Goal: Task Accomplishment & Management: Manage account settings

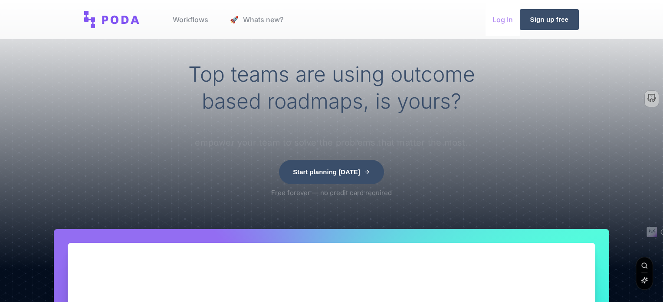
click at [501, 22] on link "Log In" at bounding box center [503, 19] width 34 height 33
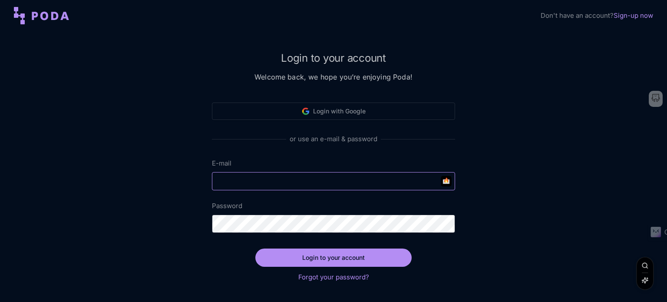
click at [253, 178] on input "E-mail" at bounding box center [333, 181] width 243 height 18
type input "[PERSON_NAME][EMAIL_ADDRESS][PERSON_NAME][DOMAIN_NAME]"
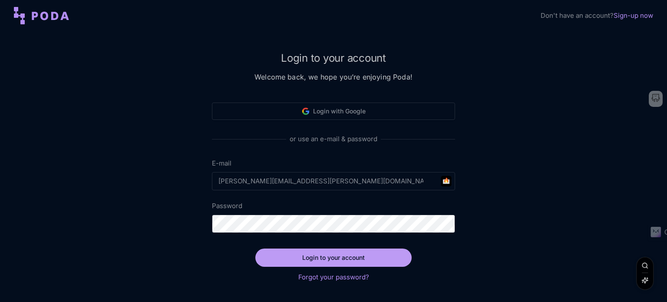
click at [334, 262] on button "Login to your account" at bounding box center [333, 257] width 156 height 18
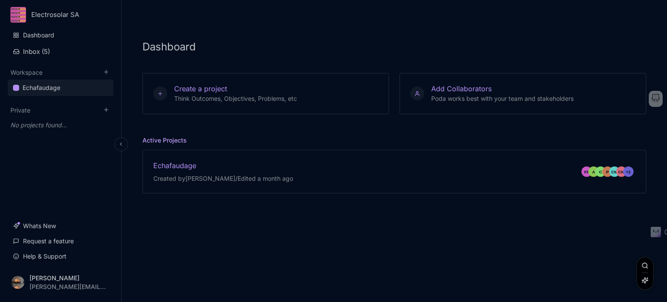
click at [40, 88] on div "Echafaudage" at bounding box center [42, 87] width 38 height 10
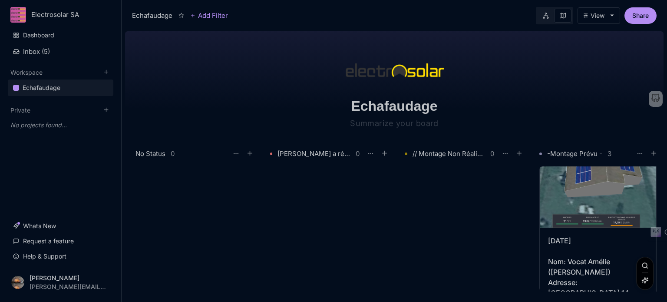
scroll to position [261, 0]
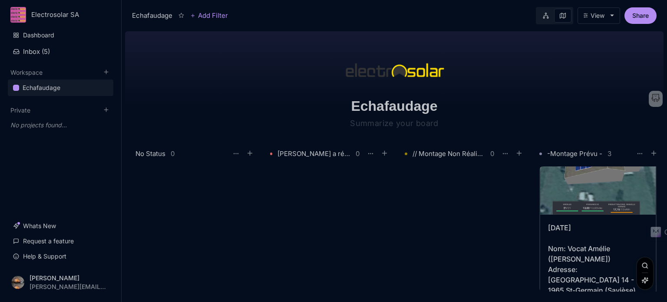
click at [460, 201] on div at bounding box center [465, 228] width 121 height 125
click at [479, 203] on div at bounding box center [465, 228] width 121 height 125
click at [573, 239] on div "[DATE] Nom: Vocat Amélie ([PERSON_NAME]) Adresse: [GEOGRAPHIC_DATA] 14 - 1965 S…" at bounding box center [598, 274] width 100 height 104
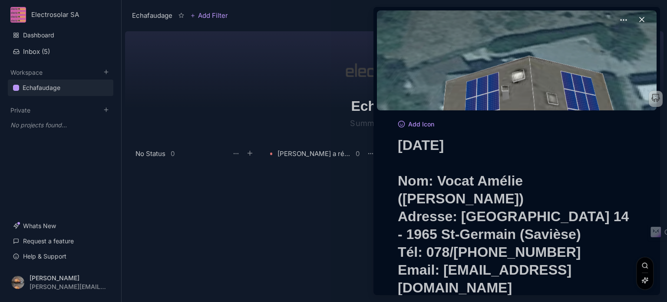
click at [409, 144] on textarea "[DATE] Nom: Vocat Amélie ([PERSON_NAME]) Adresse: [GEOGRAPHIC_DATA] 14 - 1965 S…" at bounding box center [517, 216] width 238 height 160
type textarea "[DATE] Nom: Vocat Amélie ([PERSON_NAME]) Adresse: [GEOGRAPHIC_DATA] 14 - 1965 S…"
click at [300, 209] on div at bounding box center [333, 151] width 667 height 302
